Goal: Task Accomplishment & Management: Manage account settings

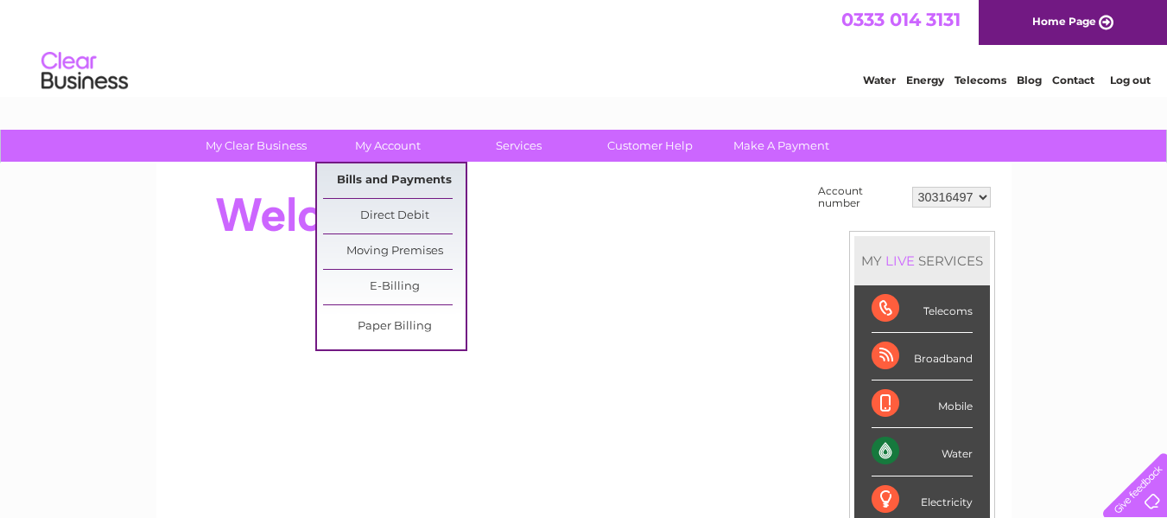
click at [375, 175] on link "Bills and Payments" at bounding box center [394, 180] width 143 height 35
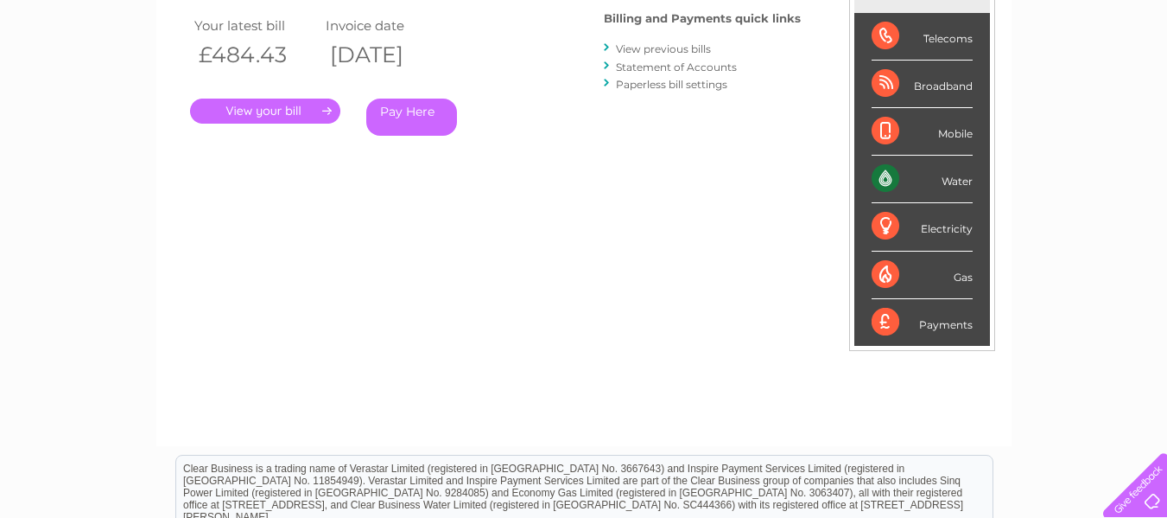
scroll to position [259, 0]
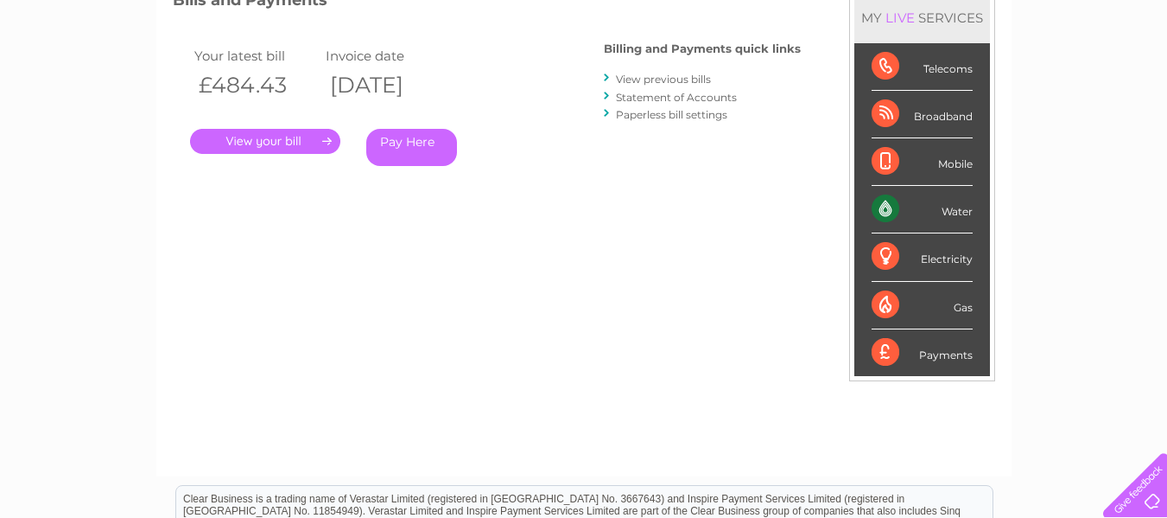
click at [278, 135] on link "." at bounding box center [265, 141] width 150 height 25
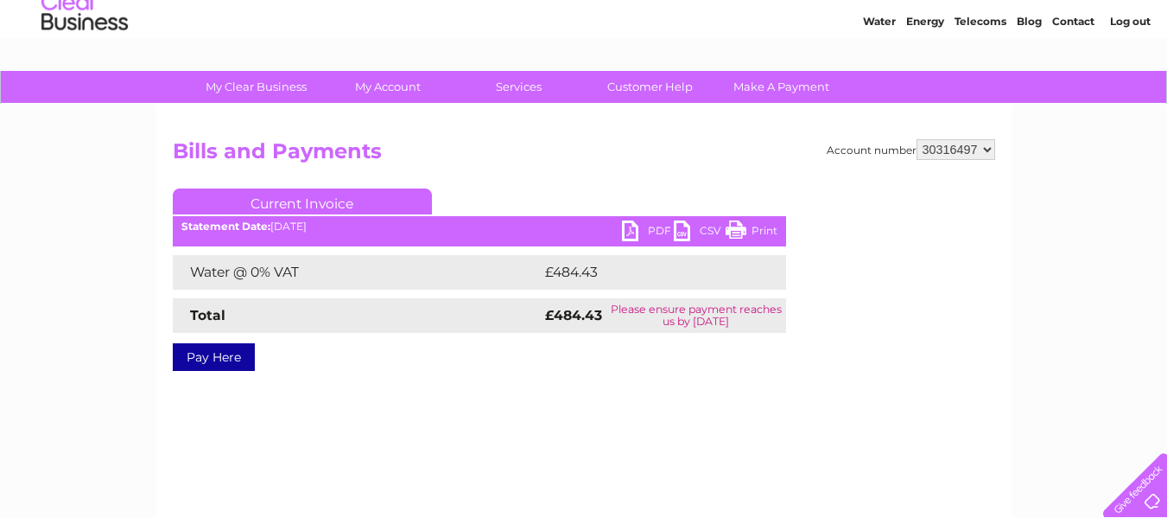
scroll to position [86, 0]
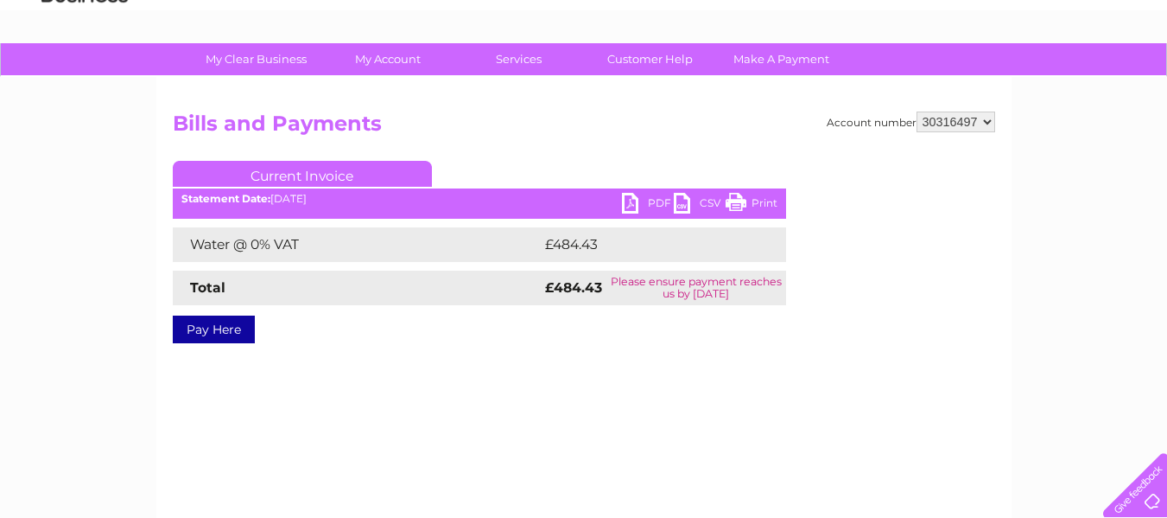
click at [648, 200] on link "PDF" at bounding box center [648, 205] width 52 height 25
